Goal: Task Accomplishment & Management: Manage account settings

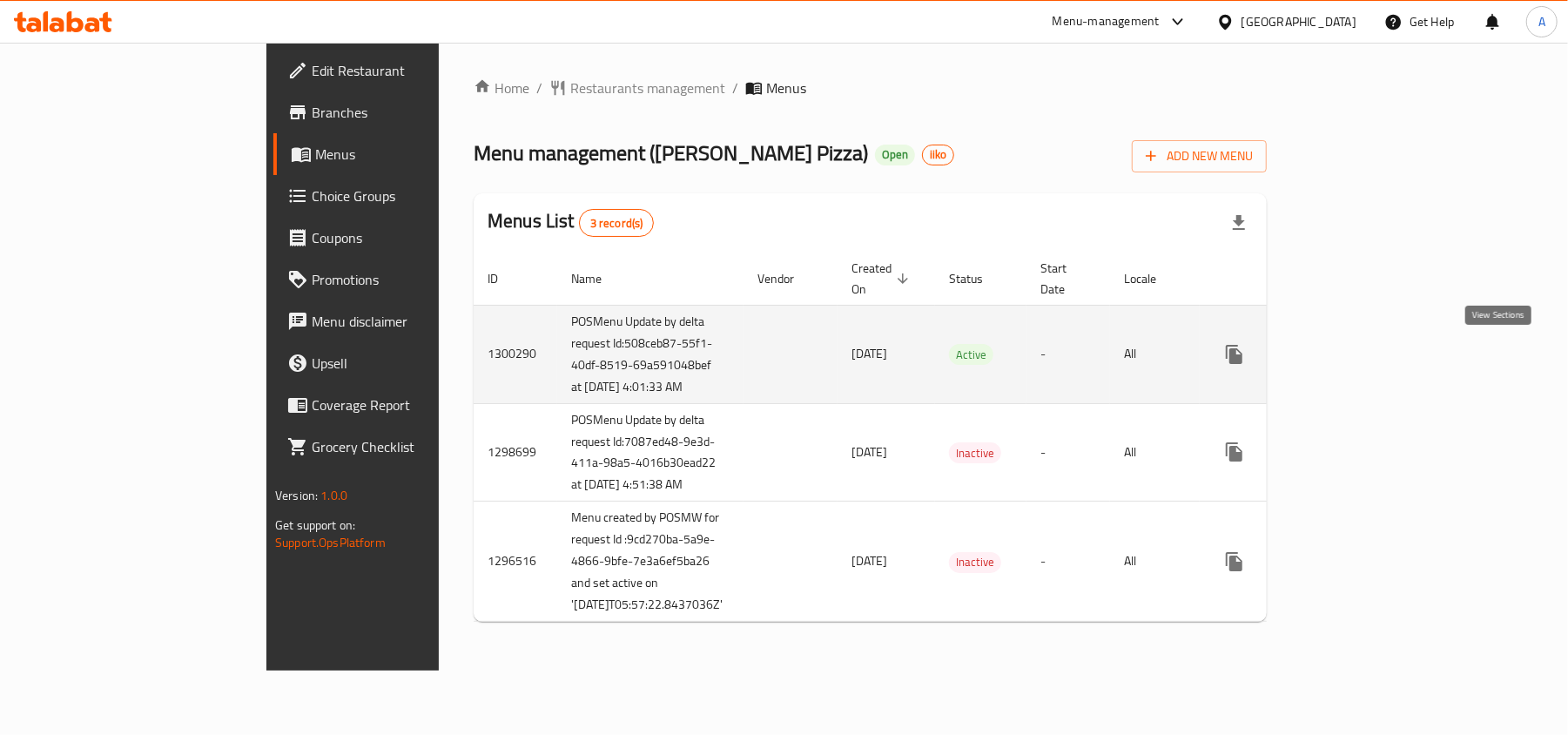
click at [1381, 346] on link "enhanced table" at bounding box center [1360, 354] width 41 height 41
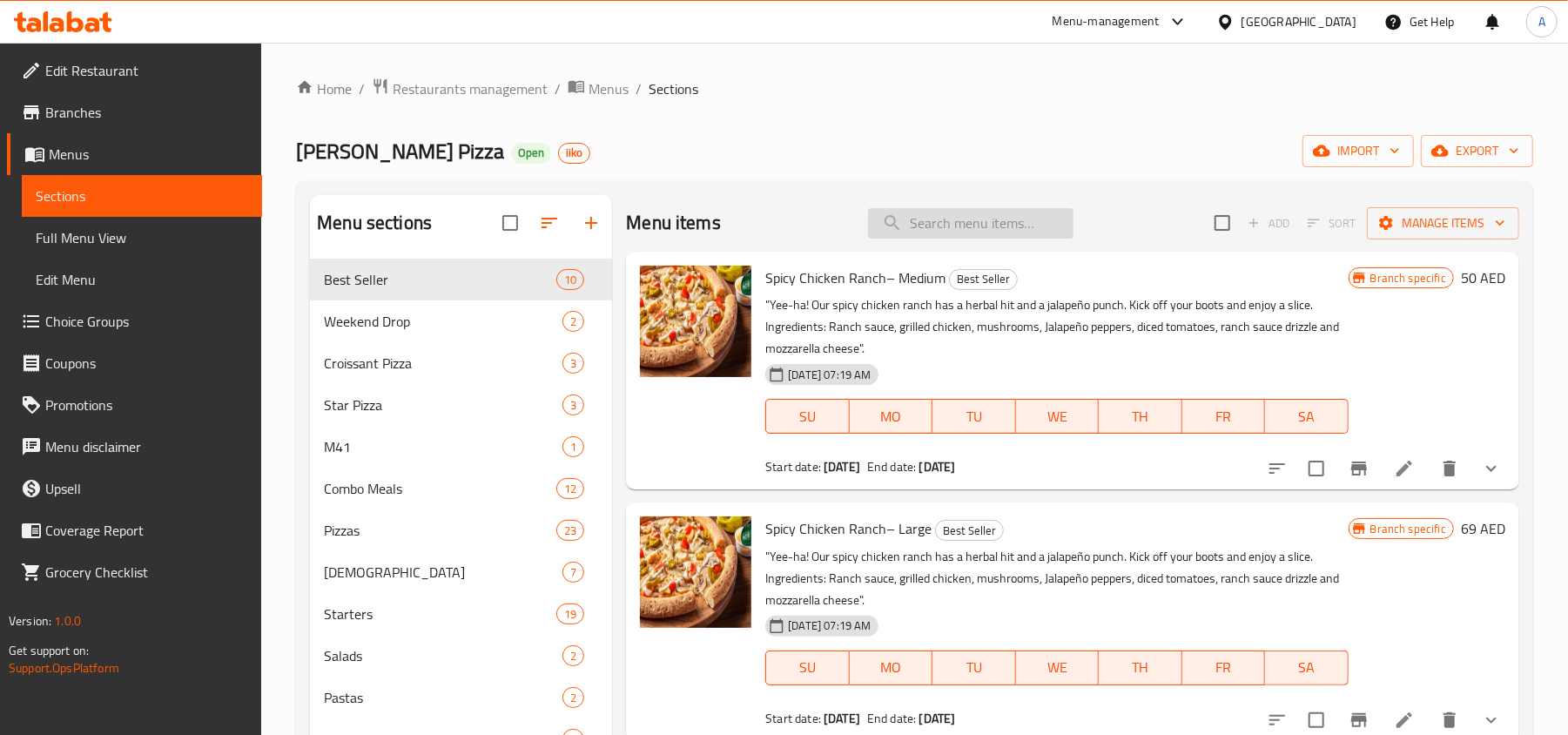
click at [985, 222] on input "search" at bounding box center [971, 223] width 205 height 31
paste input "Buy Large Get Medium Pizza"
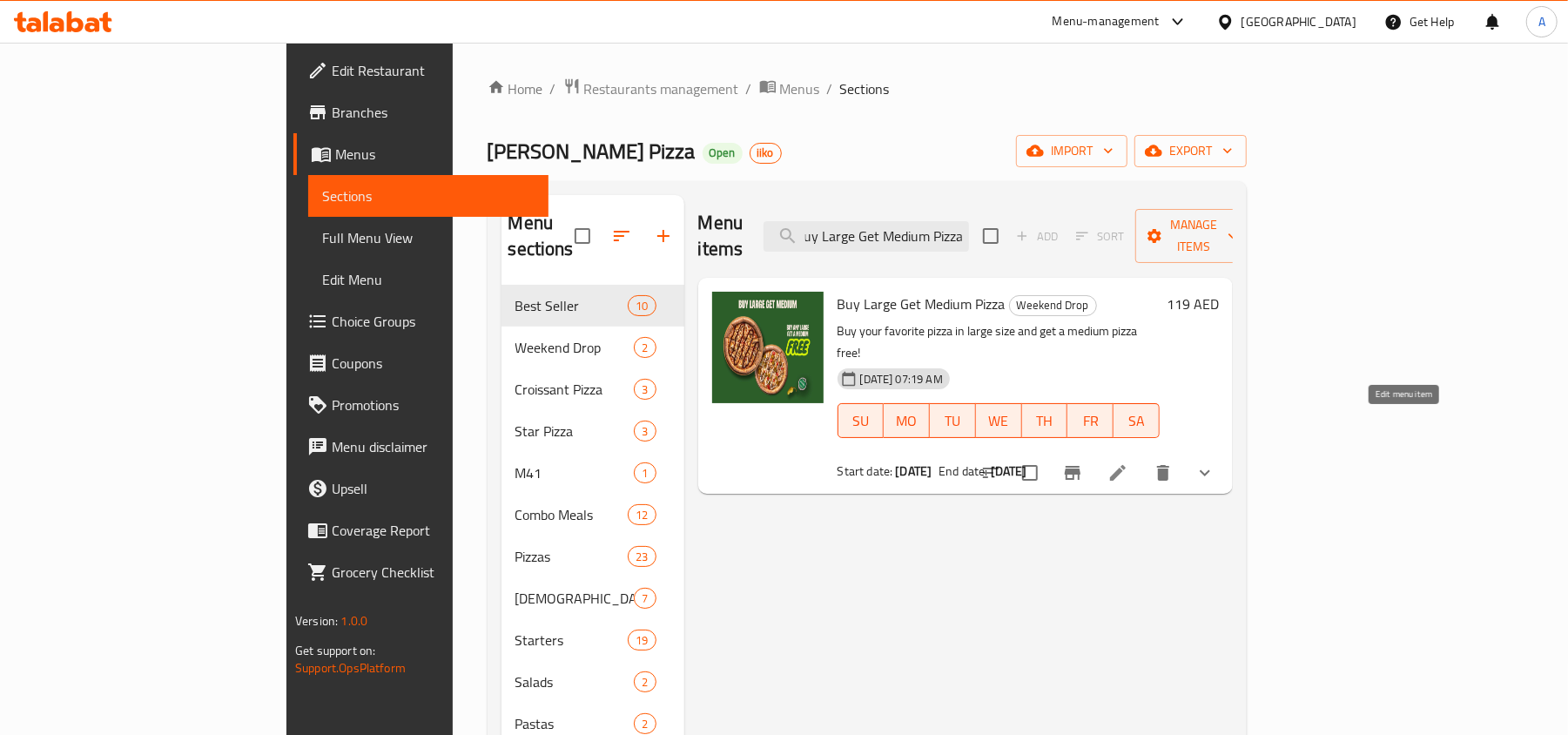
type input "Buy Large Get Medium Pizza"
click at [1126, 465] on icon at bounding box center [1118, 472] width 15 height 15
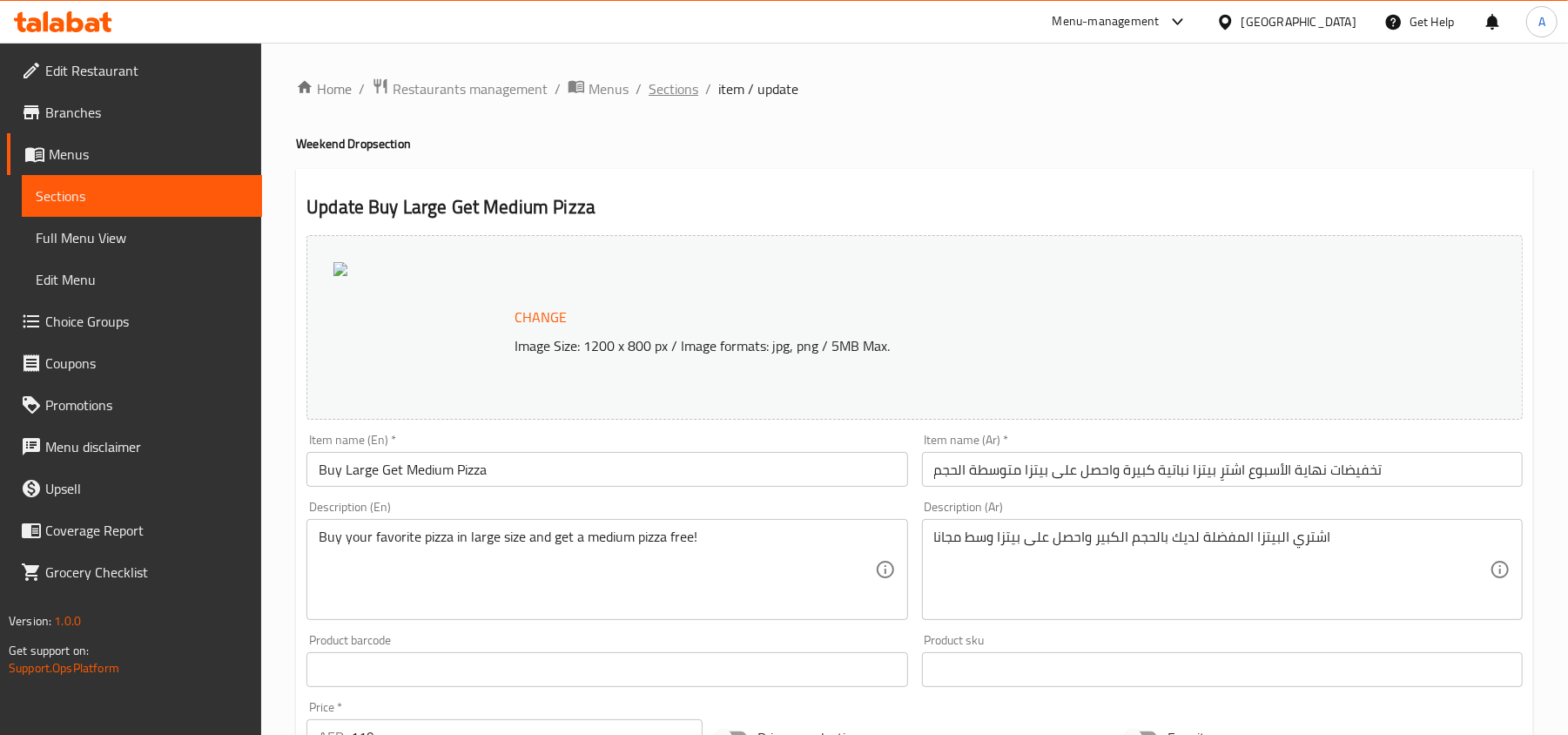
click at [667, 89] on span "Sections" at bounding box center [673, 88] width 50 height 21
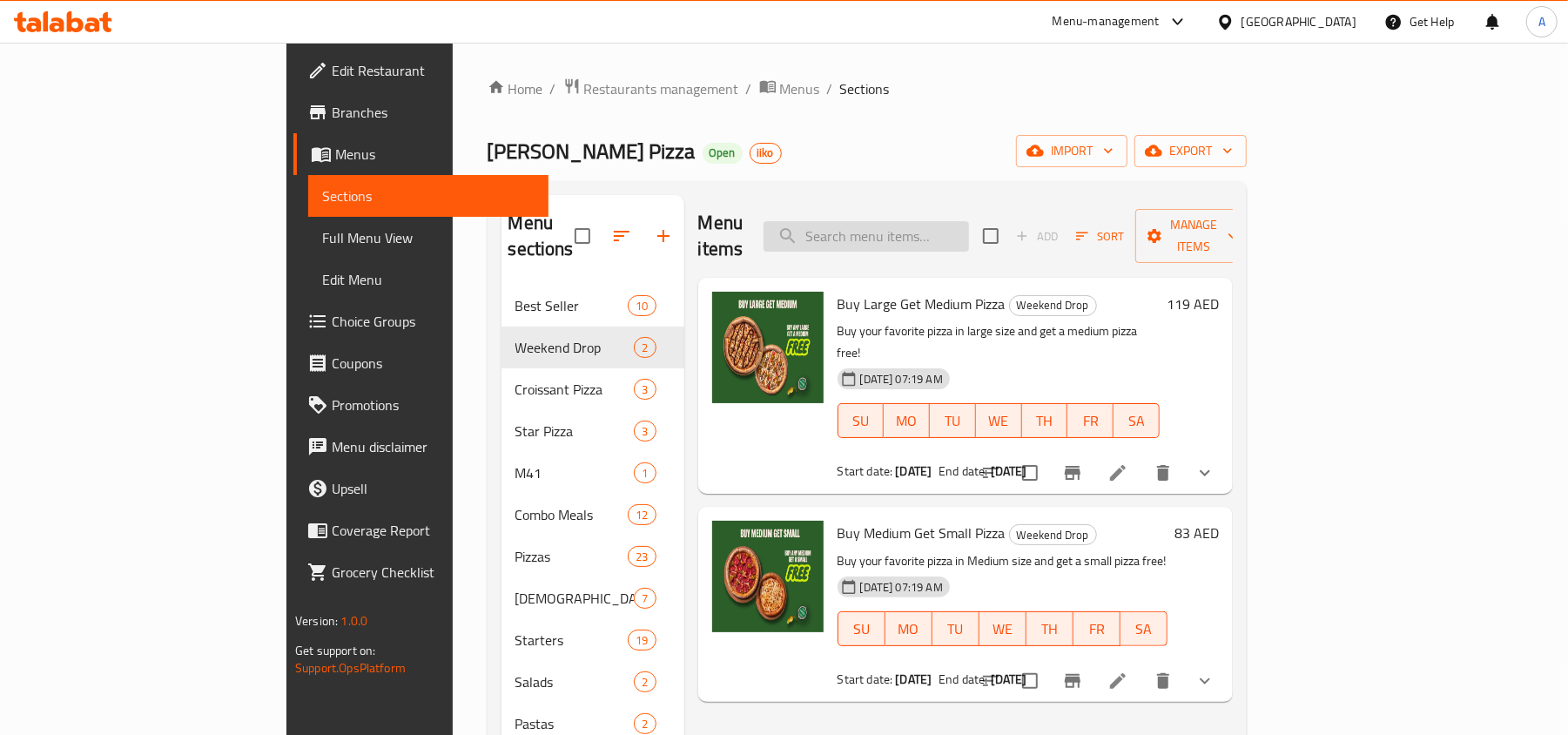
click at [969, 222] on input "search" at bounding box center [866, 237] width 205 height 31
paste input "Buy Medium Get Small Pizza"
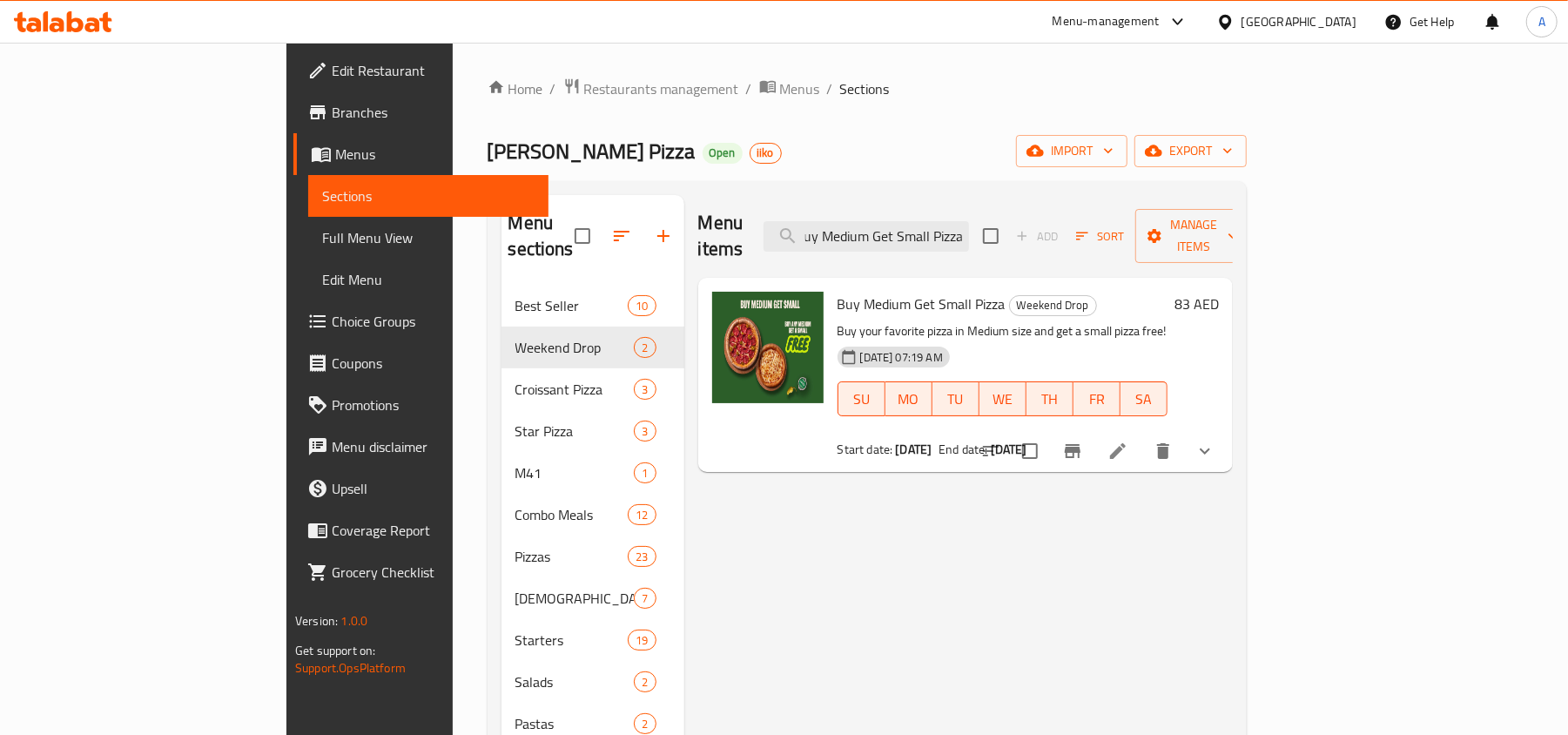
type input "Buy Medium Get Small Pizza"
click at [1128, 440] on icon at bounding box center [1118, 450] width 21 height 21
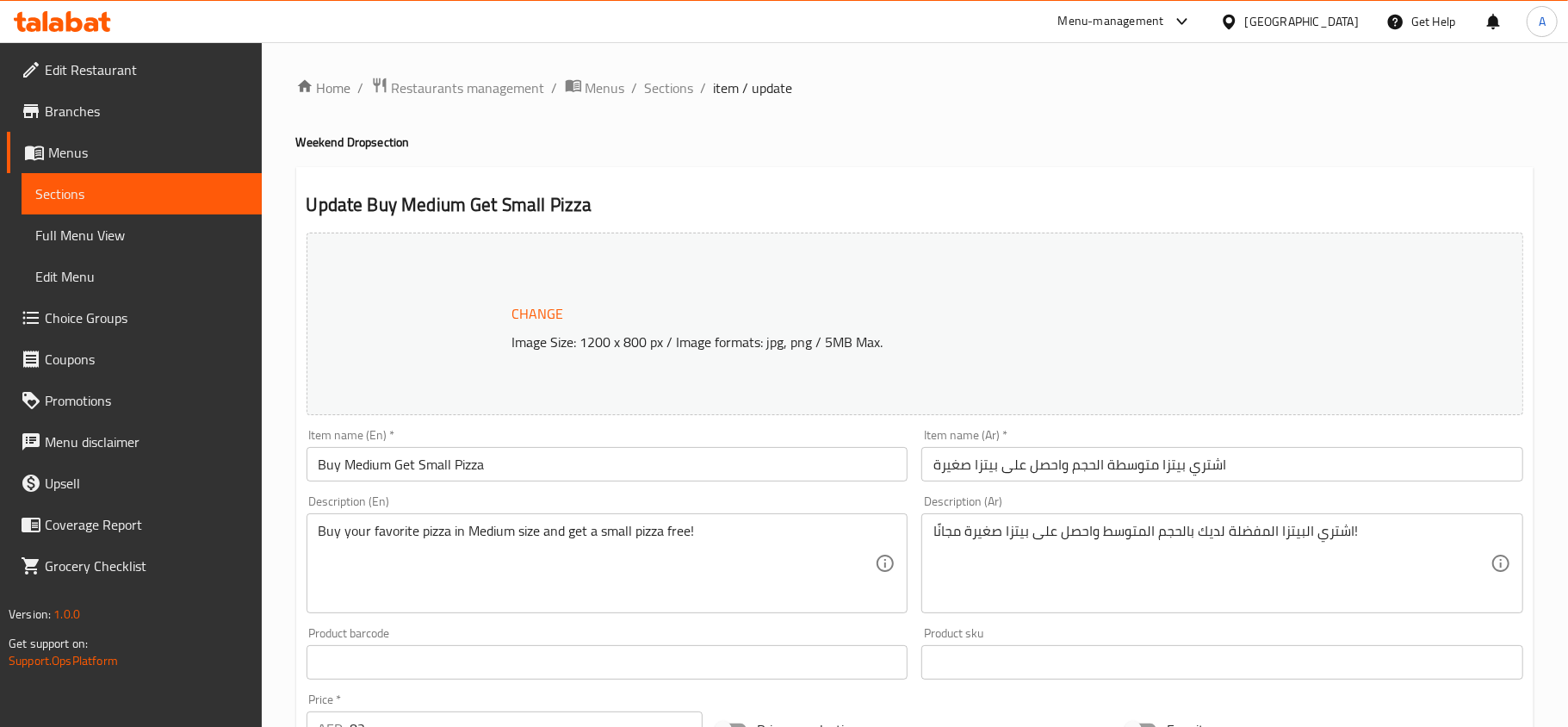
click at [820, 167] on div at bounding box center [784, 364] width 1568 height 727
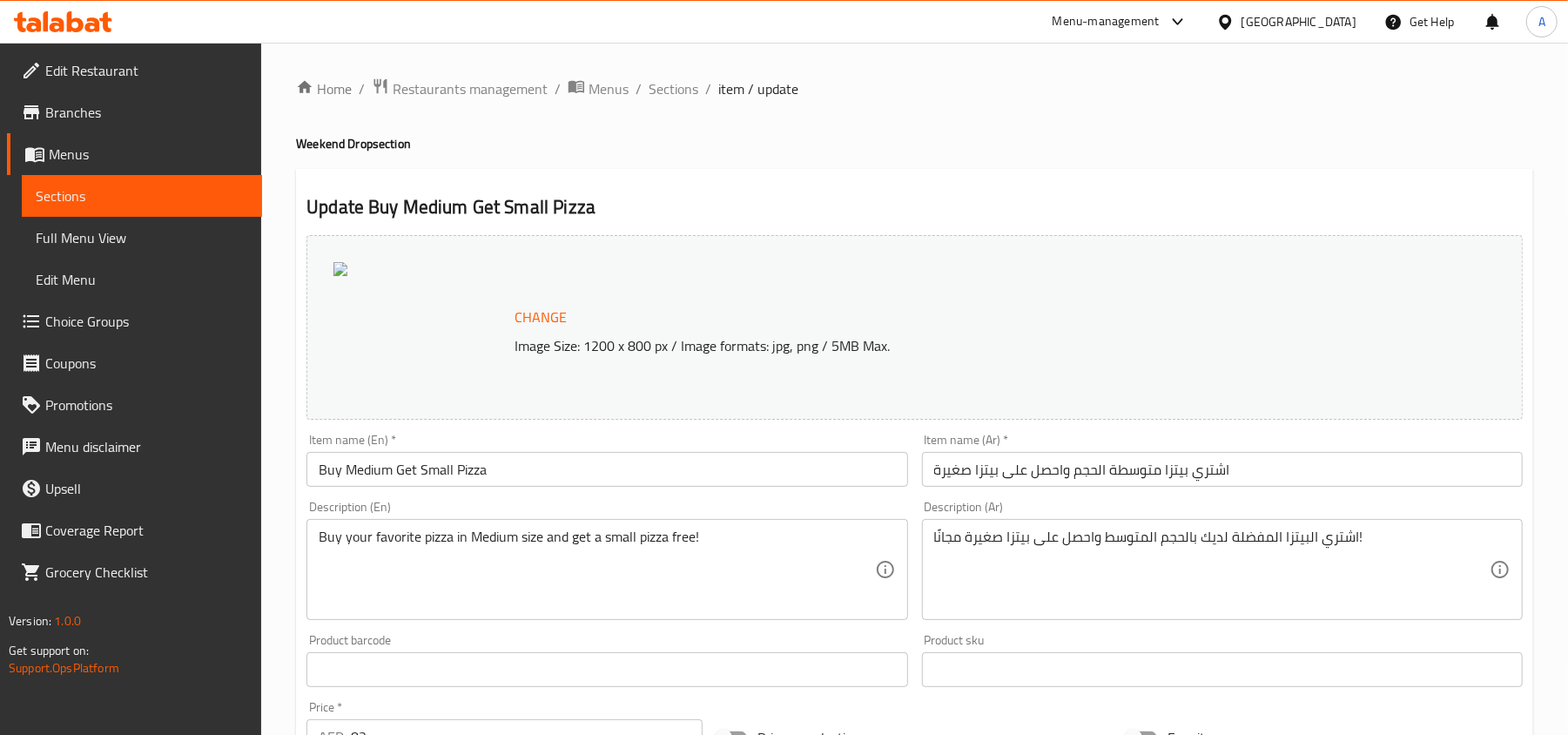
click at [134, 109] on span "Branches" at bounding box center [146, 112] width 203 height 21
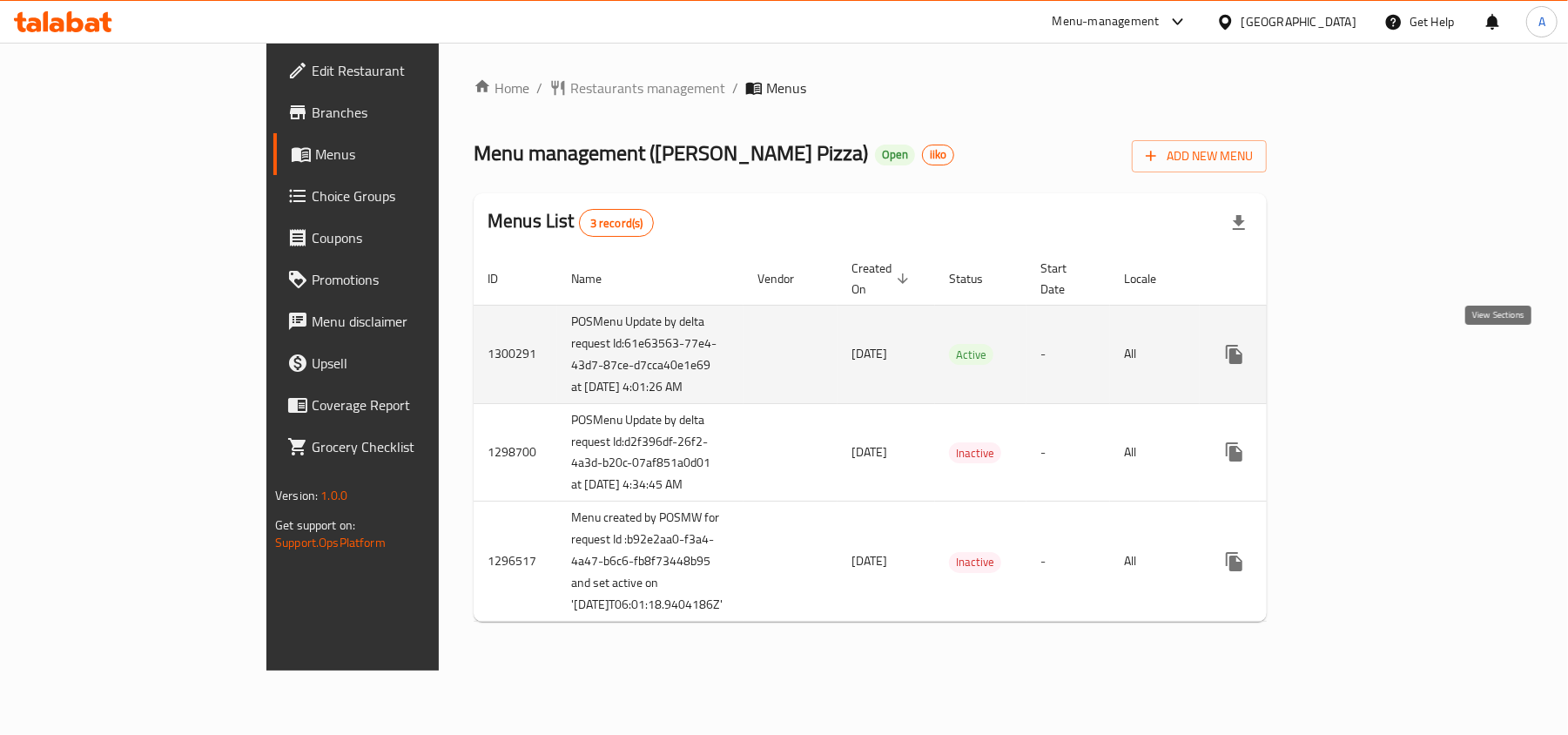
click at [1381, 359] on link "enhanced table" at bounding box center [1360, 354] width 41 height 41
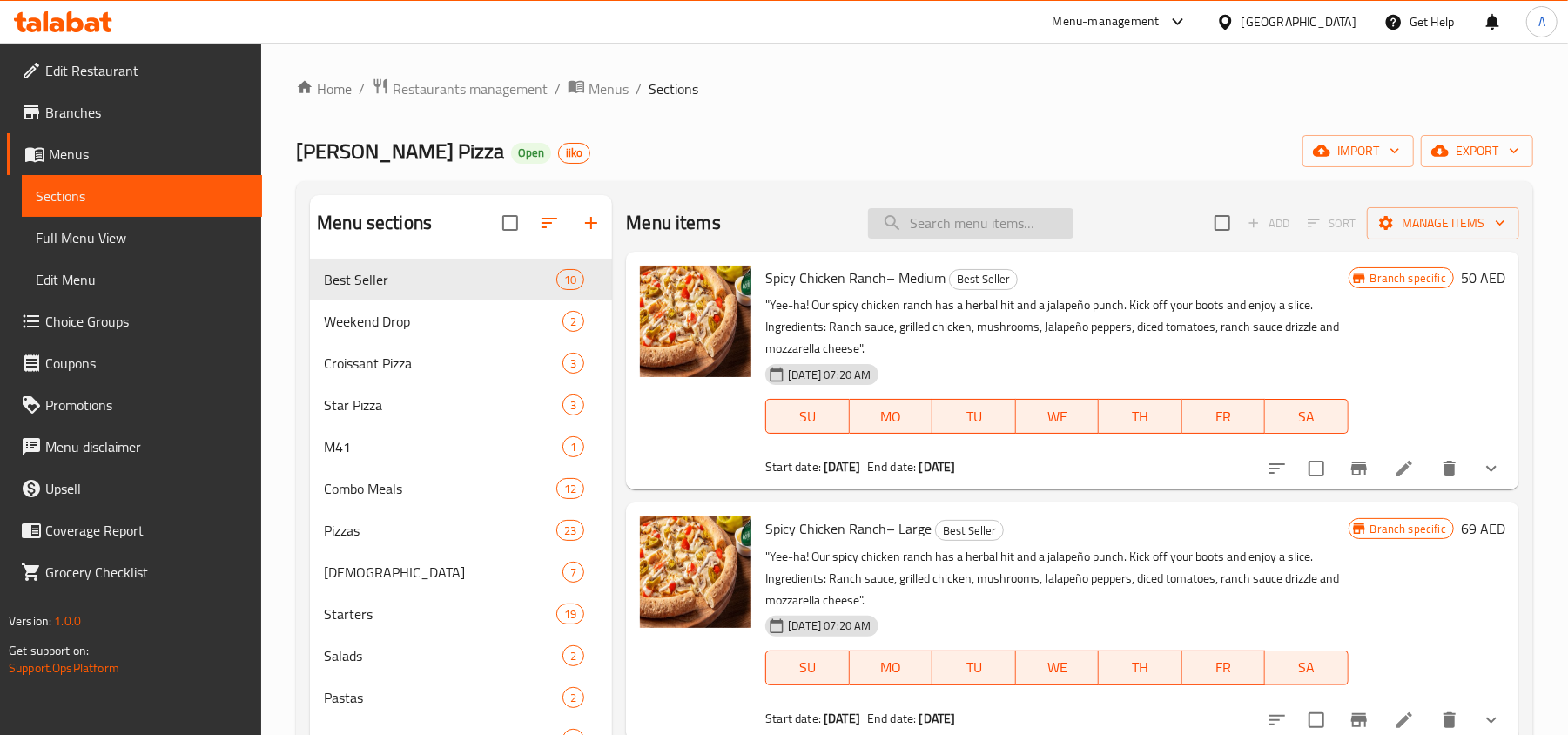
click at [1003, 213] on input "search" at bounding box center [971, 223] width 205 height 31
paste input "Buy Large Get Medium Pizza"
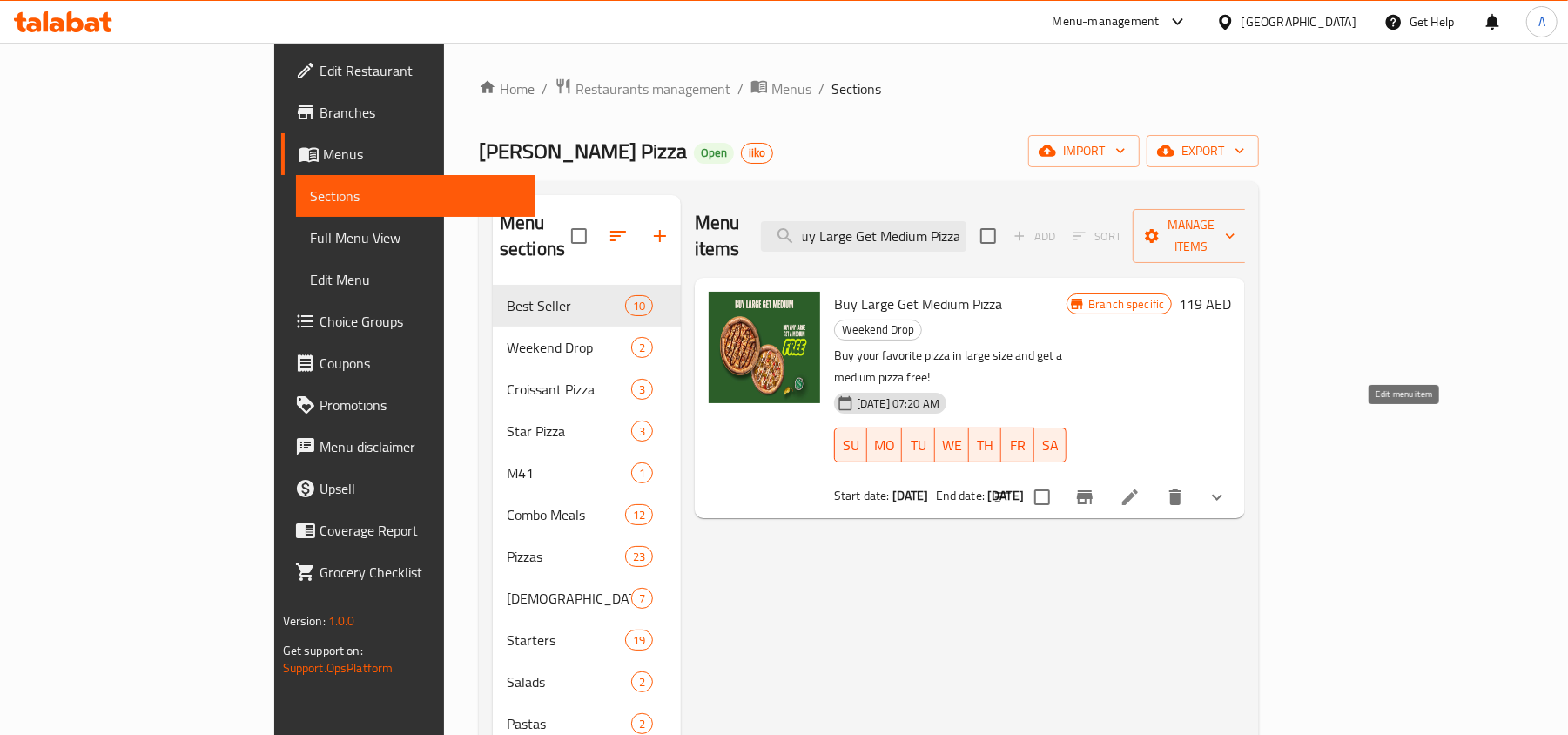
type input "Buy Large Get Medium Pizza"
click at [1138, 489] on icon at bounding box center [1129, 496] width 15 height 15
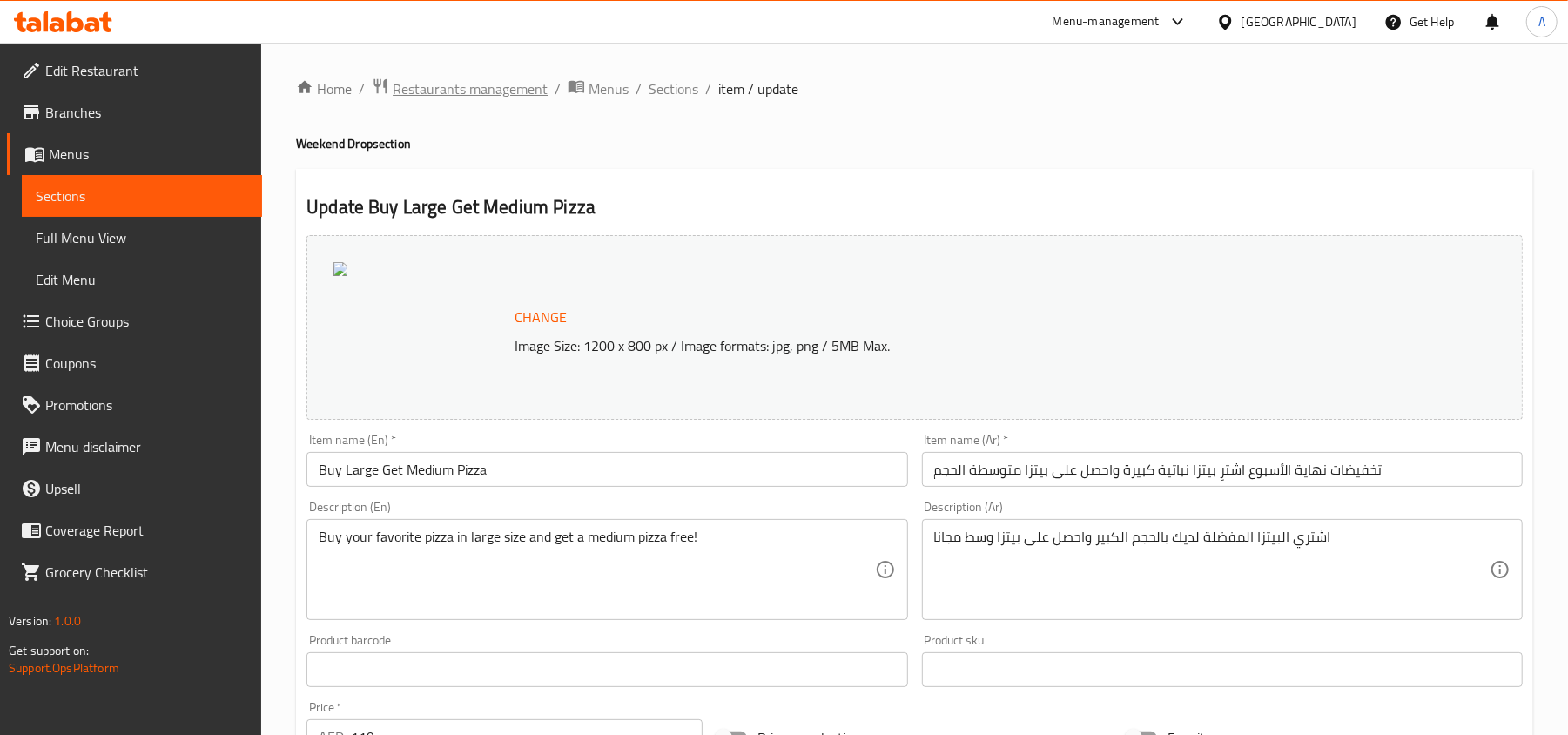
click at [475, 94] on span "Restaurants management" at bounding box center [470, 88] width 155 height 21
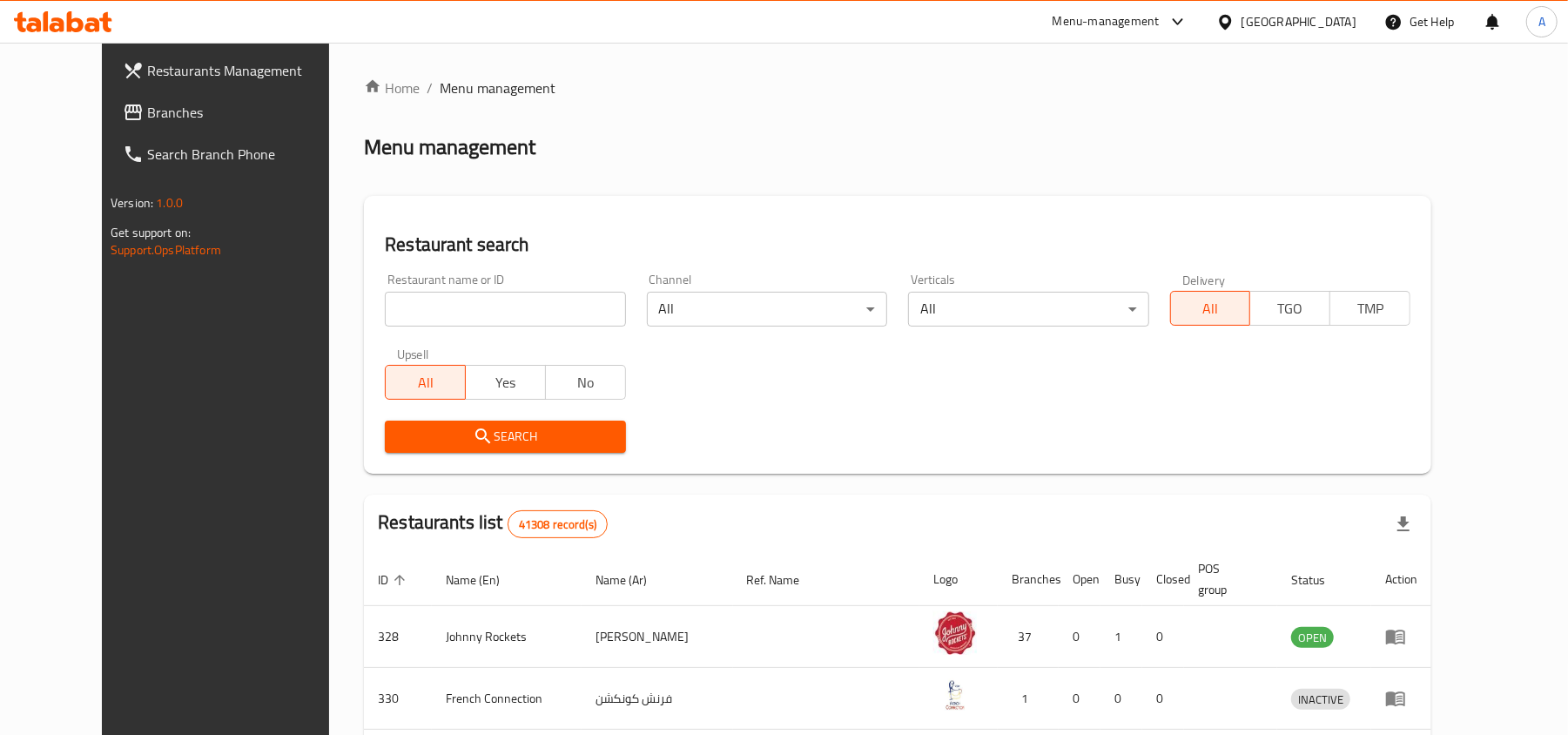
click at [621, 118] on div "Home / Menu management Menu management Restaurant search Restaurant name or ID …" at bounding box center [897, 646] width 1067 height 1137
click at [144, 99] on link "Branches" at bounding box center [236, 113] width 255 height 41
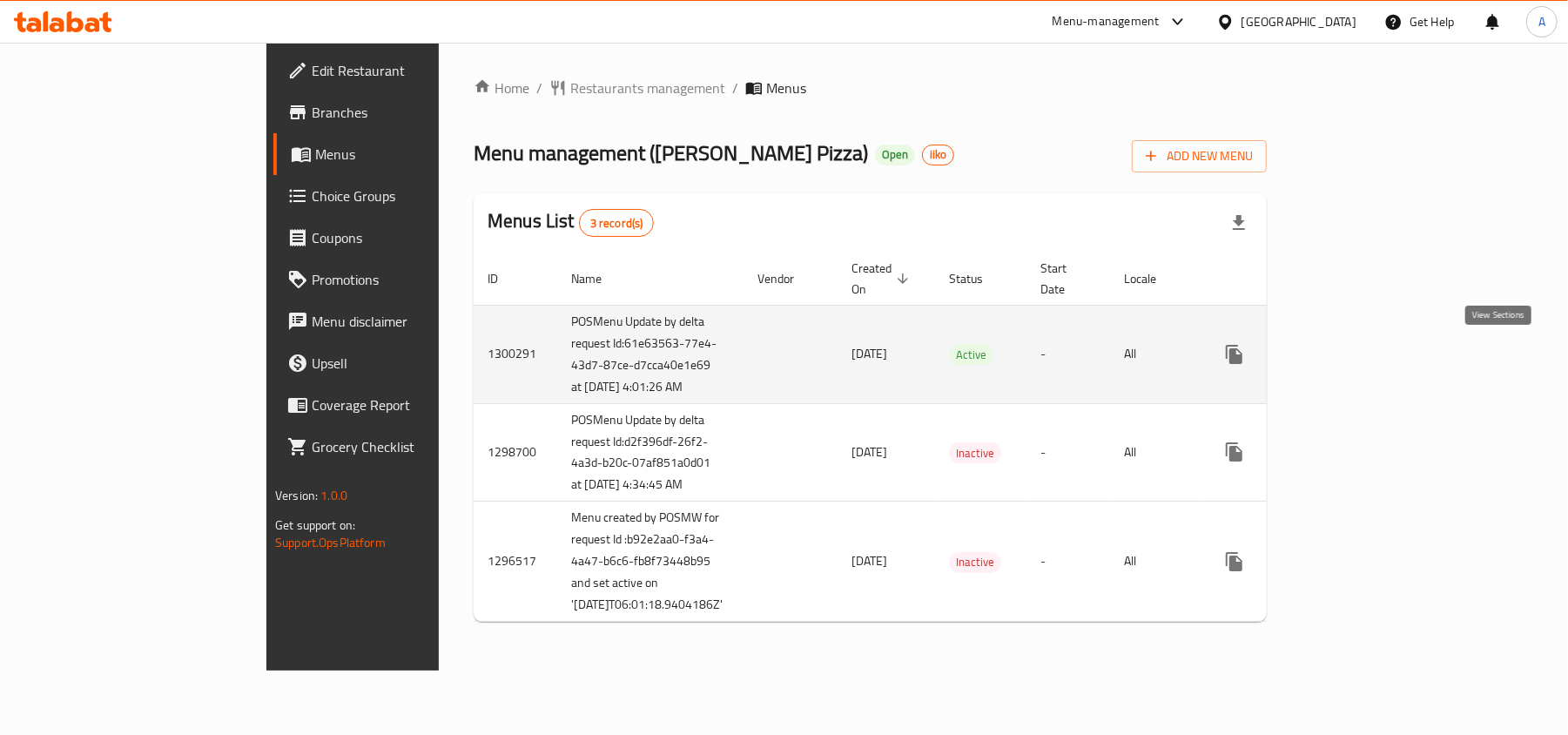
click at [1371, 353] on icon "enhanced table" at bounding box center [1360, 354] width 21 height 21
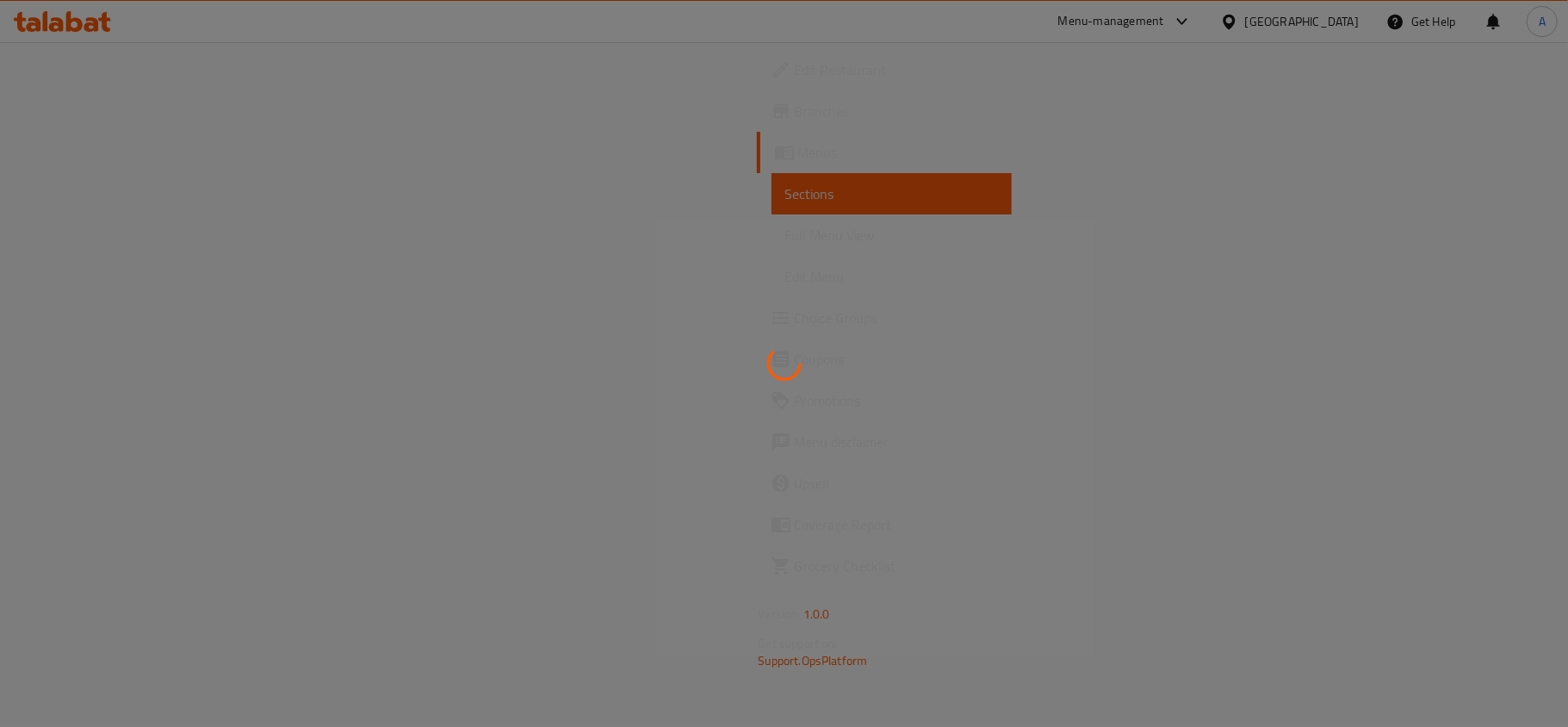
click at [1033, 208] on div at bounding box center [784, 364] width 1568 height 727
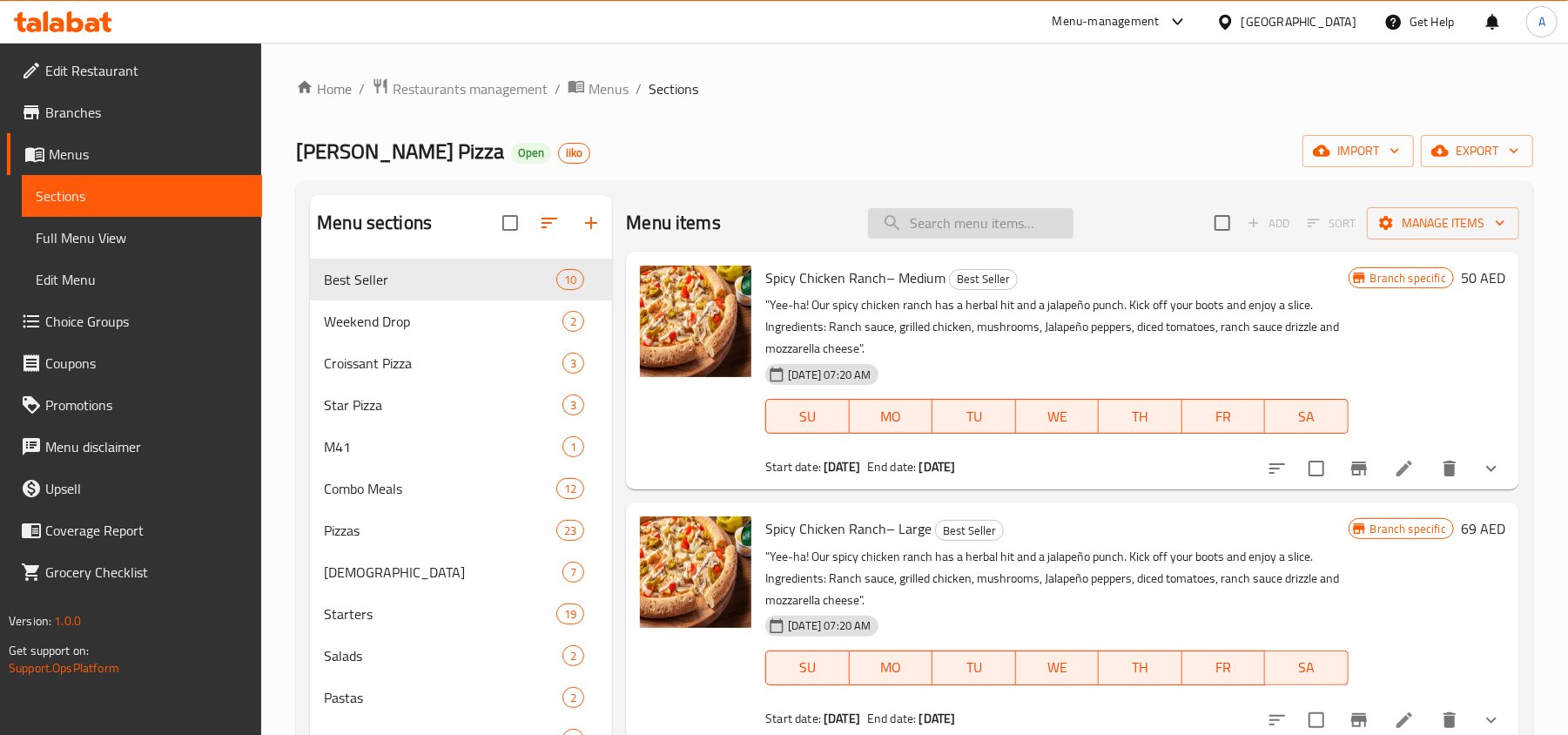
click at [944, 214] on input "search" at bounding box center [971, 223] width 205 height 31
paste input "Buy Medium Get Small Pizza"
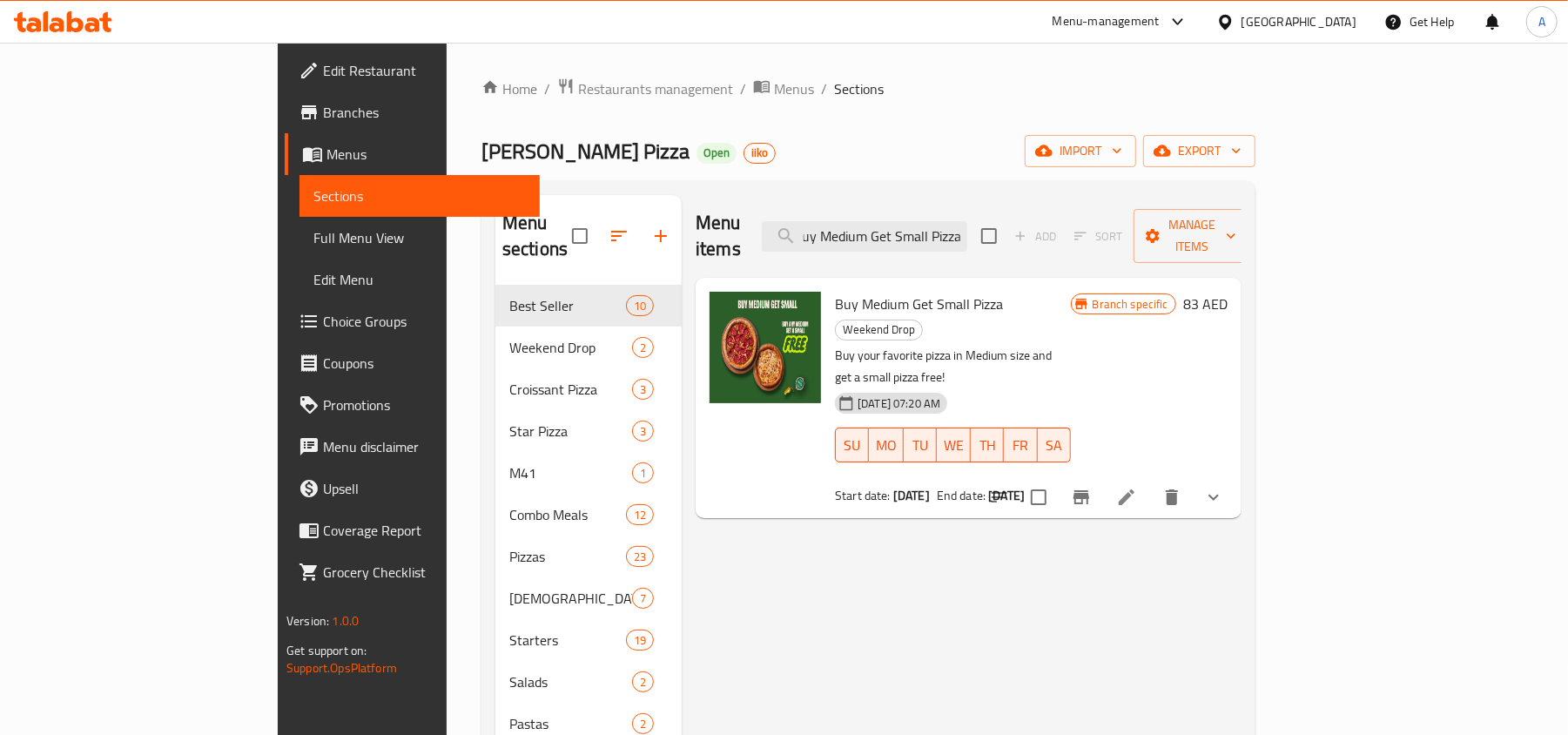
type input "Buy Medium Get Small Pizza"
click at [1135, 489] on icon at bounding box center [1126, 496] width 15 height 15
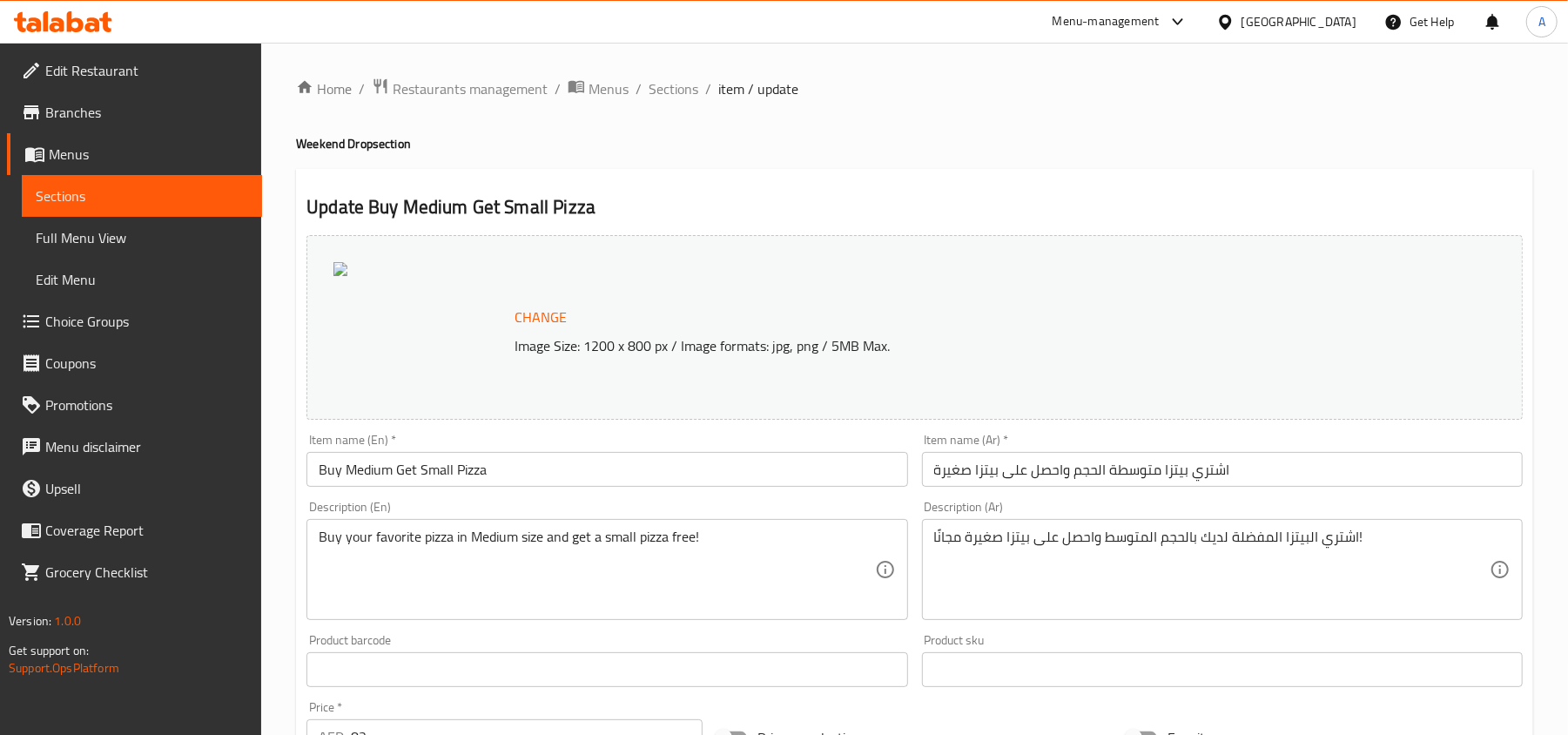
click at [98, 150] on span "Menus" at bounding box center [148, 154] width 199 height 21
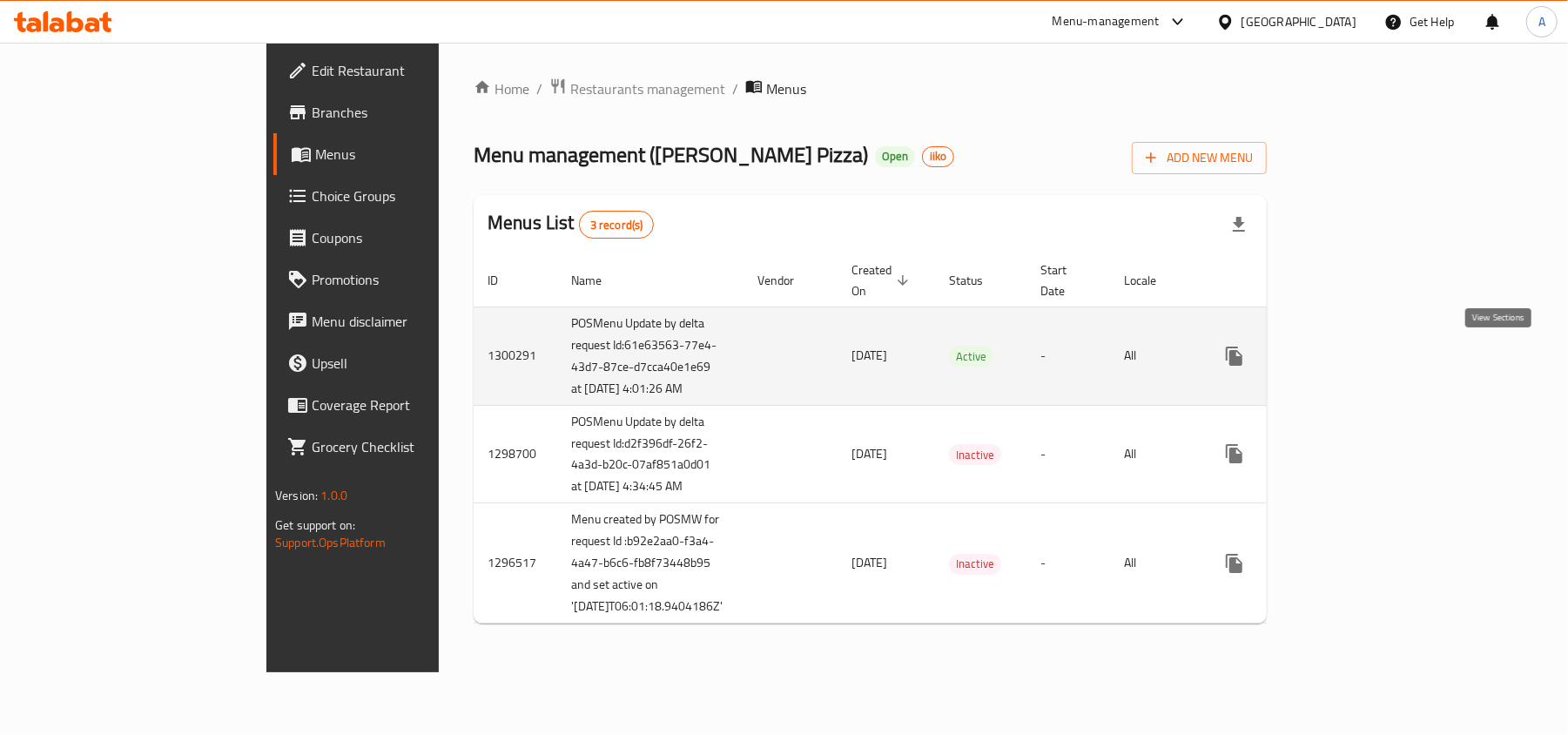
click at [1371, 362] on icon "enhanced table" at bounding box center [1360, 356] width 21 height 21
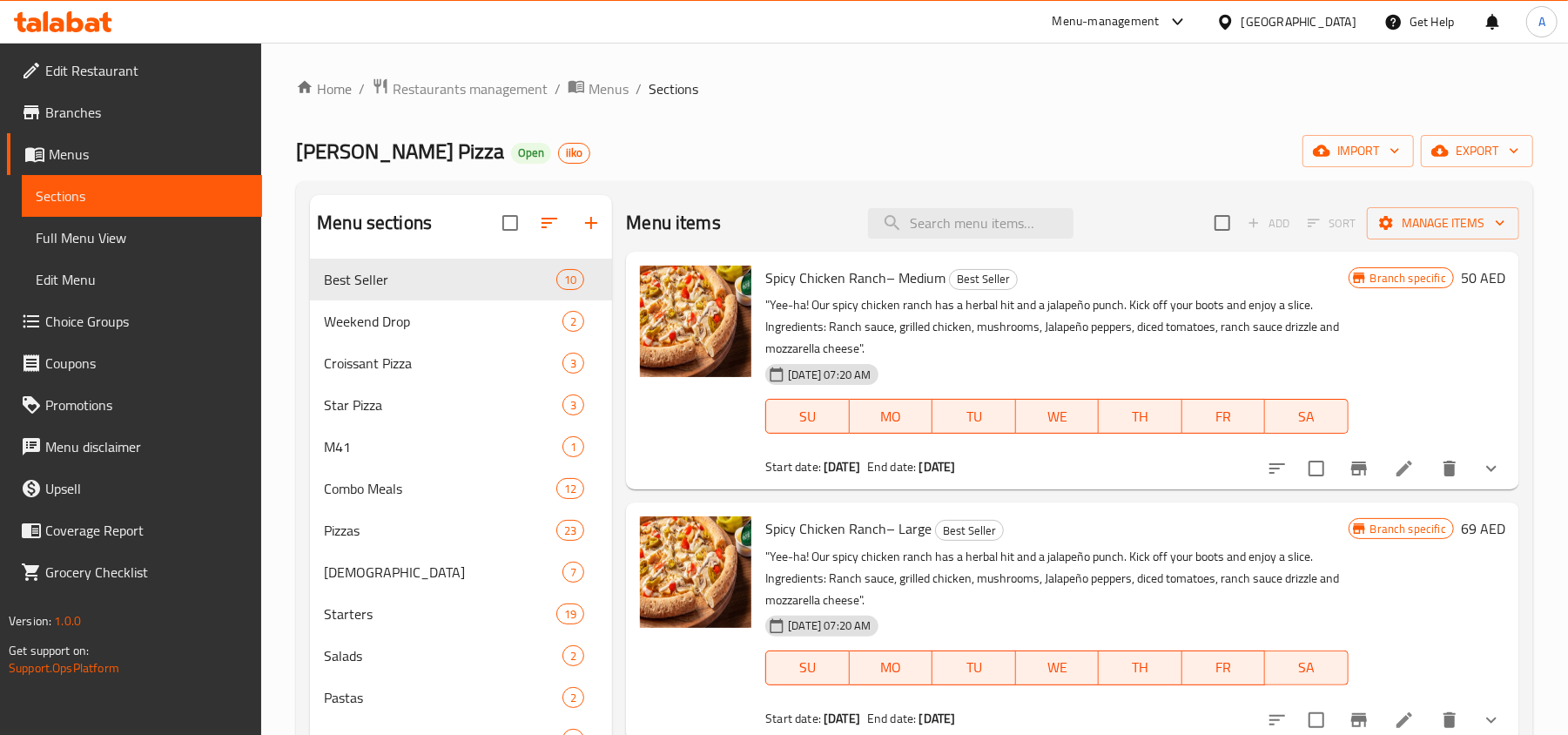
click at [973, 125] on div "Home / Restaurants management / Menus / Sections Papa Johns Pizza Open iiko imp…" at bounding box center [915, 511] width 1237 height 867
click at [983, 231] on input "search" at bounding box center [971, 223] width 205 height 31
paste input "Buy Large Get Medium Pizza"
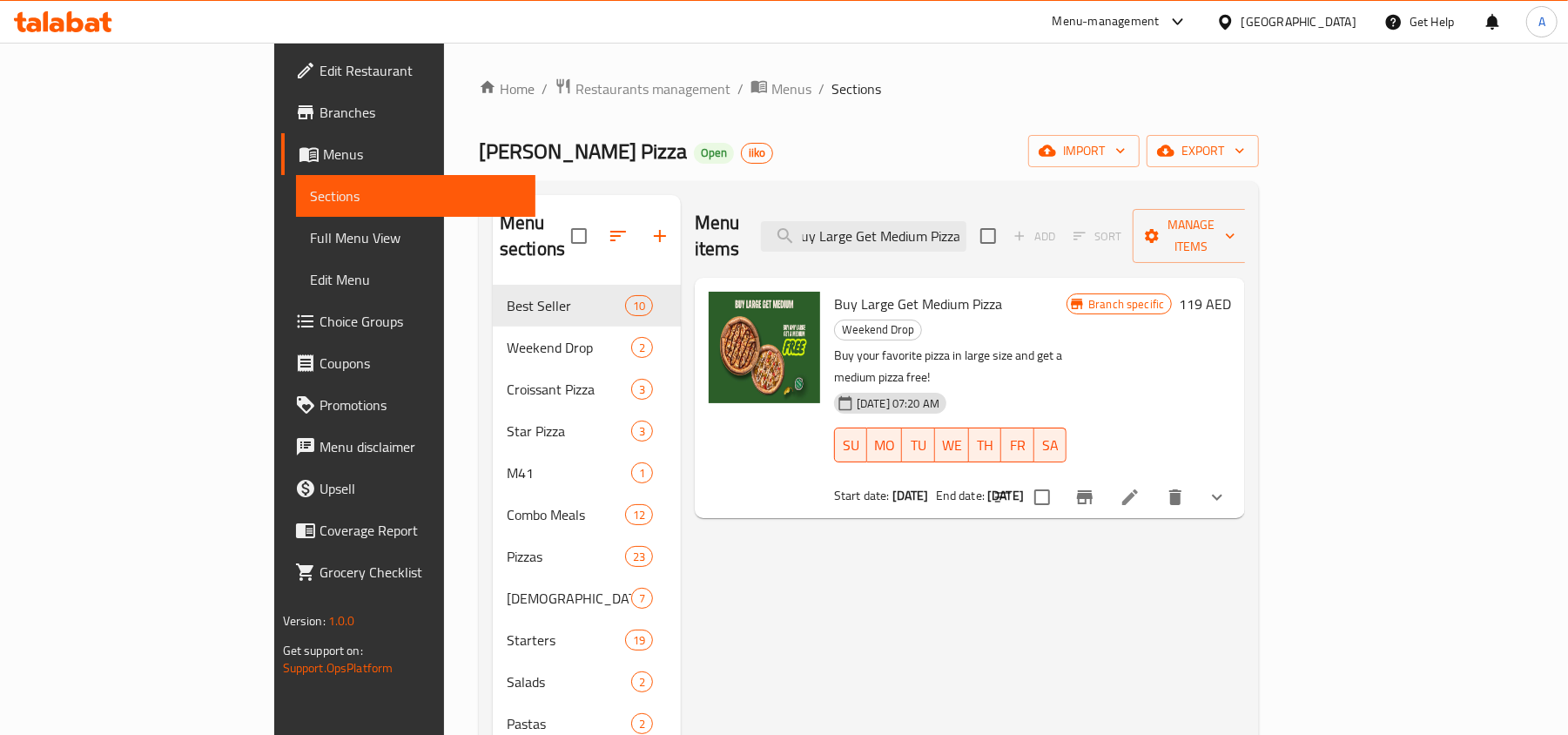
type input "Buy Large Get Medium Pizza"
click at [1155, 482] on li at bounding box center [1130, 497] width 49 height 32
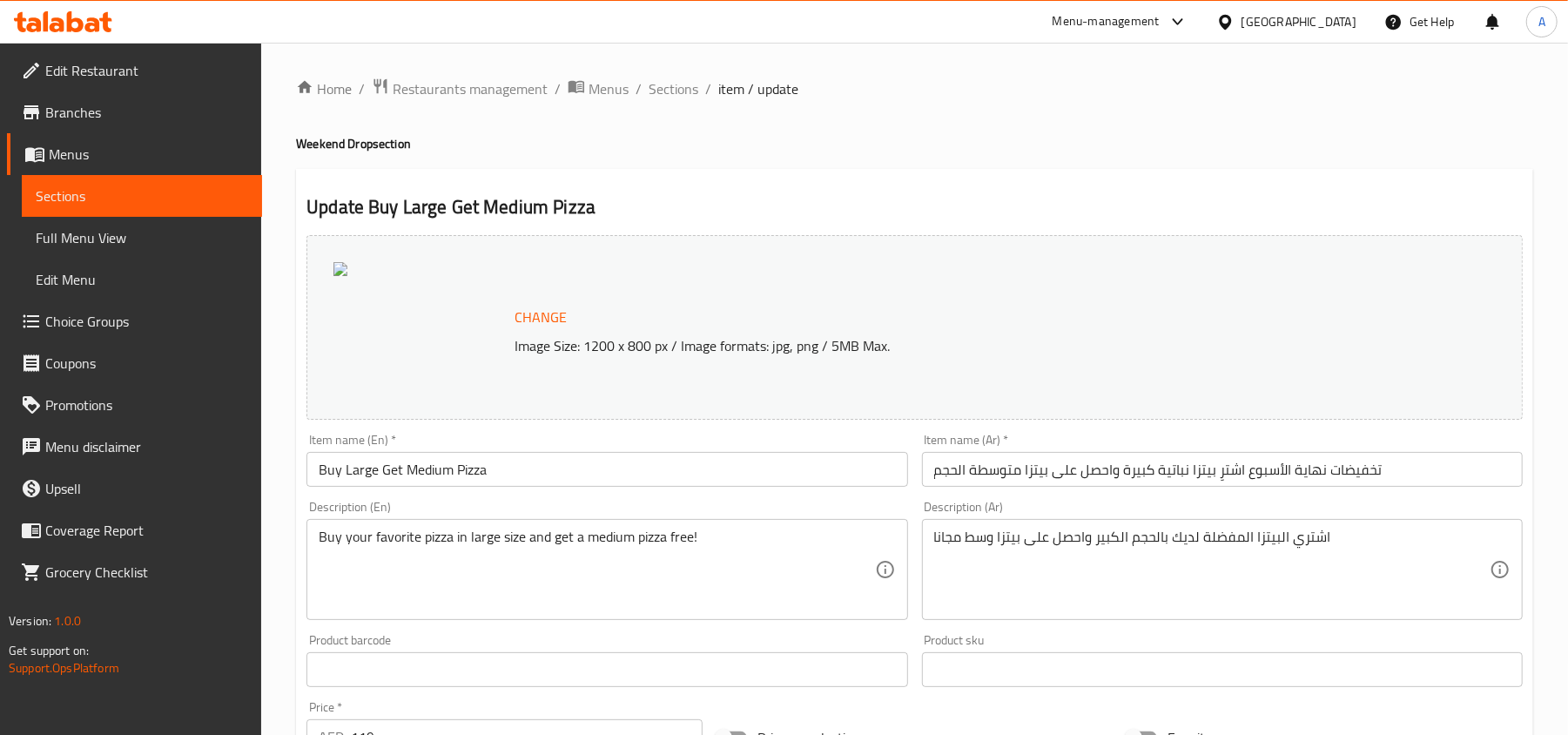
click at [112, 112] on span "Branches" at bounding box center [146, 112] width 203 height 21
